Goal: Information Seeking & Learning: Find specific fact

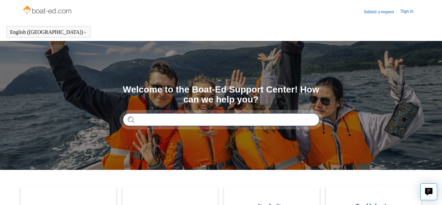
click at [158, 123] on input "Search" at bounding box center [221, 119] width 197 height 13
type input "**********"
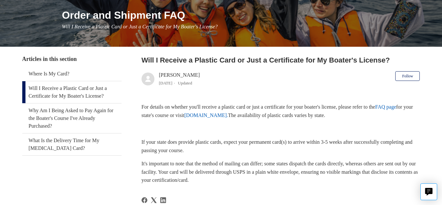
scroll to position [103, 0]
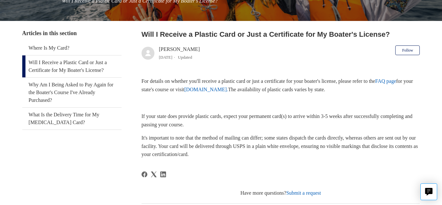
drag, startPoint x: 0, startPoint y: 0, endPoint x: 187, endPoint y: 198, distance: 272.3
click at [187, 198] on article "Will I Receive a Plastic Card or Just a Certificate for My Boater's License? [P…" at bounding box center [281, 159] width 279 height 261
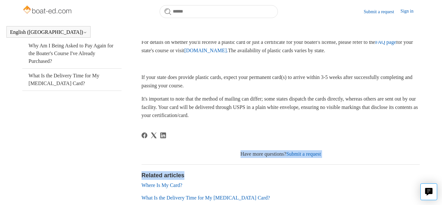
scroll to position [142, 0]
